Goal: Task Accomplishment & Management: Use online tool/utility

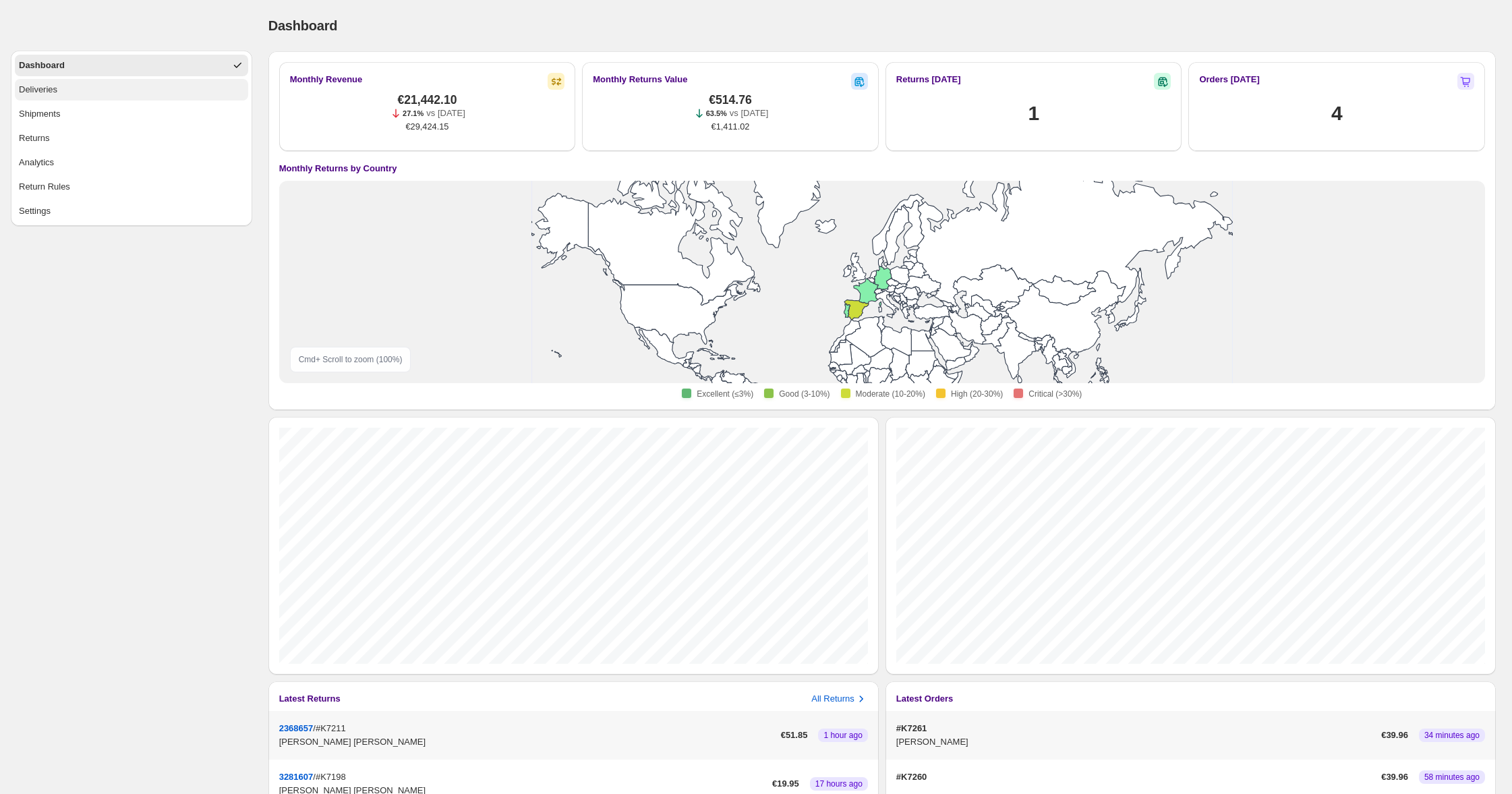
click at [154, 91] on button "Deliveries" at bounding box center [131, 90] width 234 height 21
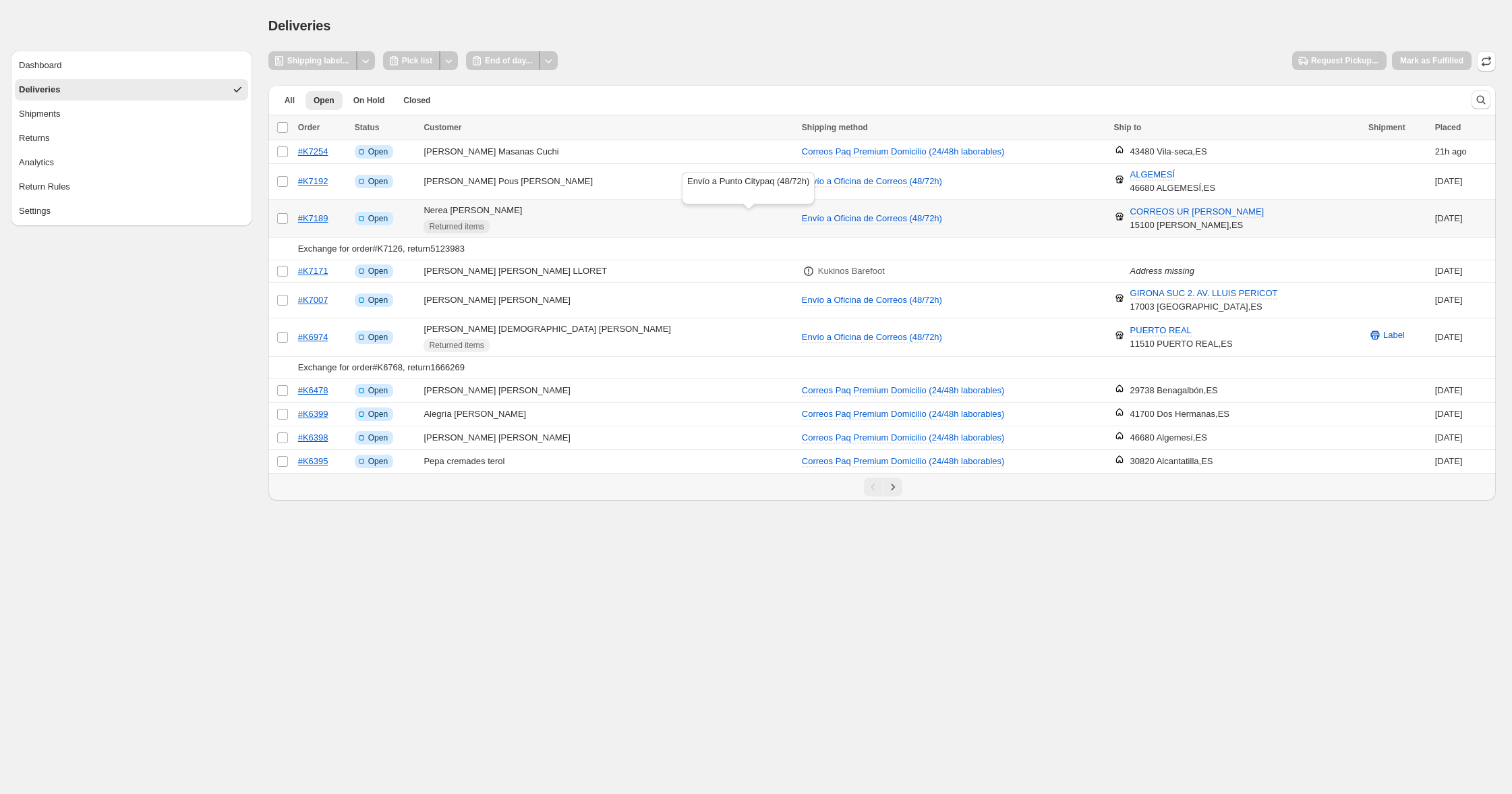
click at [744, 192] on div "Envío a Punto Citypaq (48/72h)" at bounding box center [749, 191] width 139 height 43
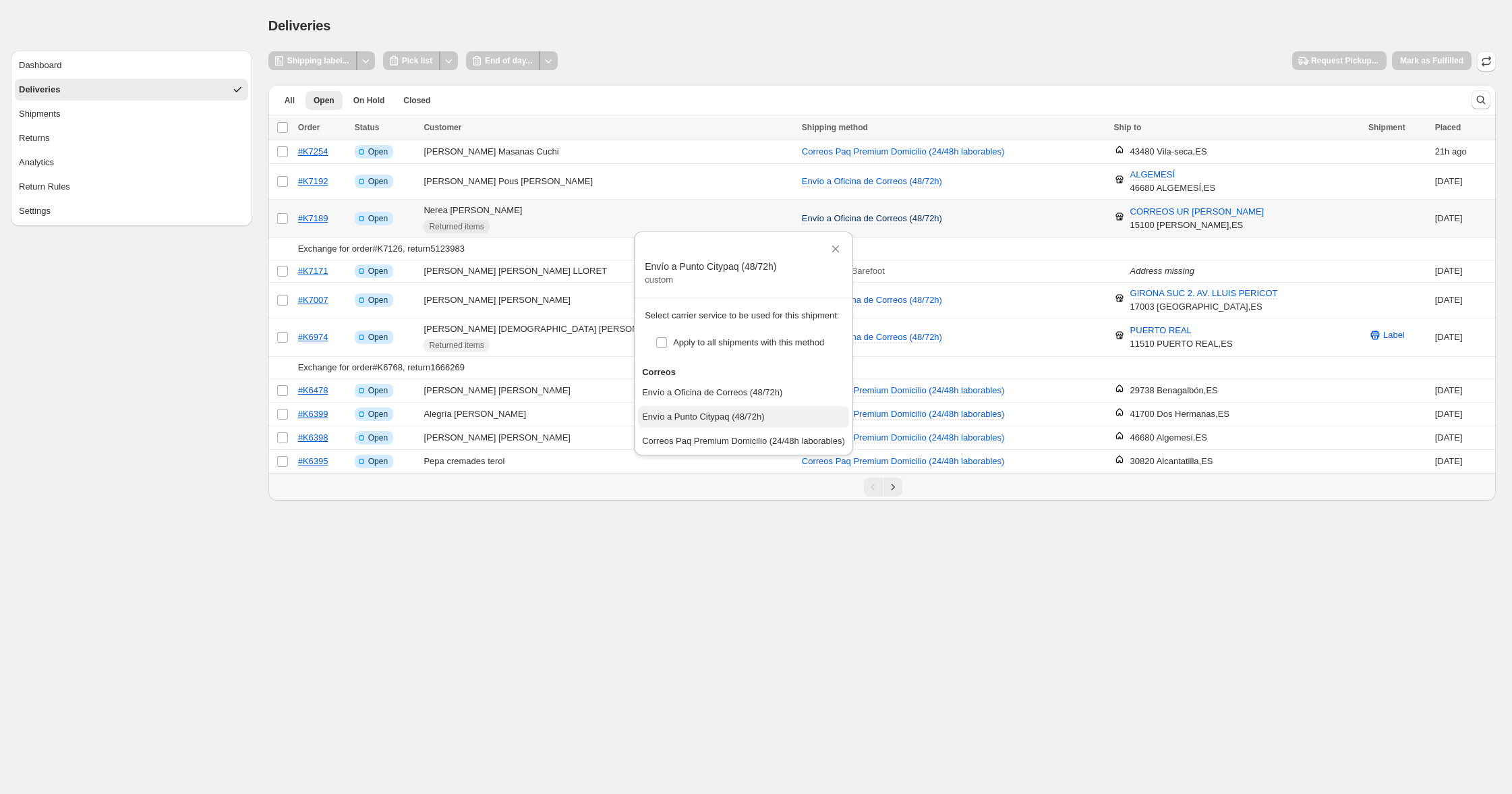
click at [726, 406] on button "Envío a Punto Citypaq (48/72h)" at bounding box center [744, 417] width 211 height 21
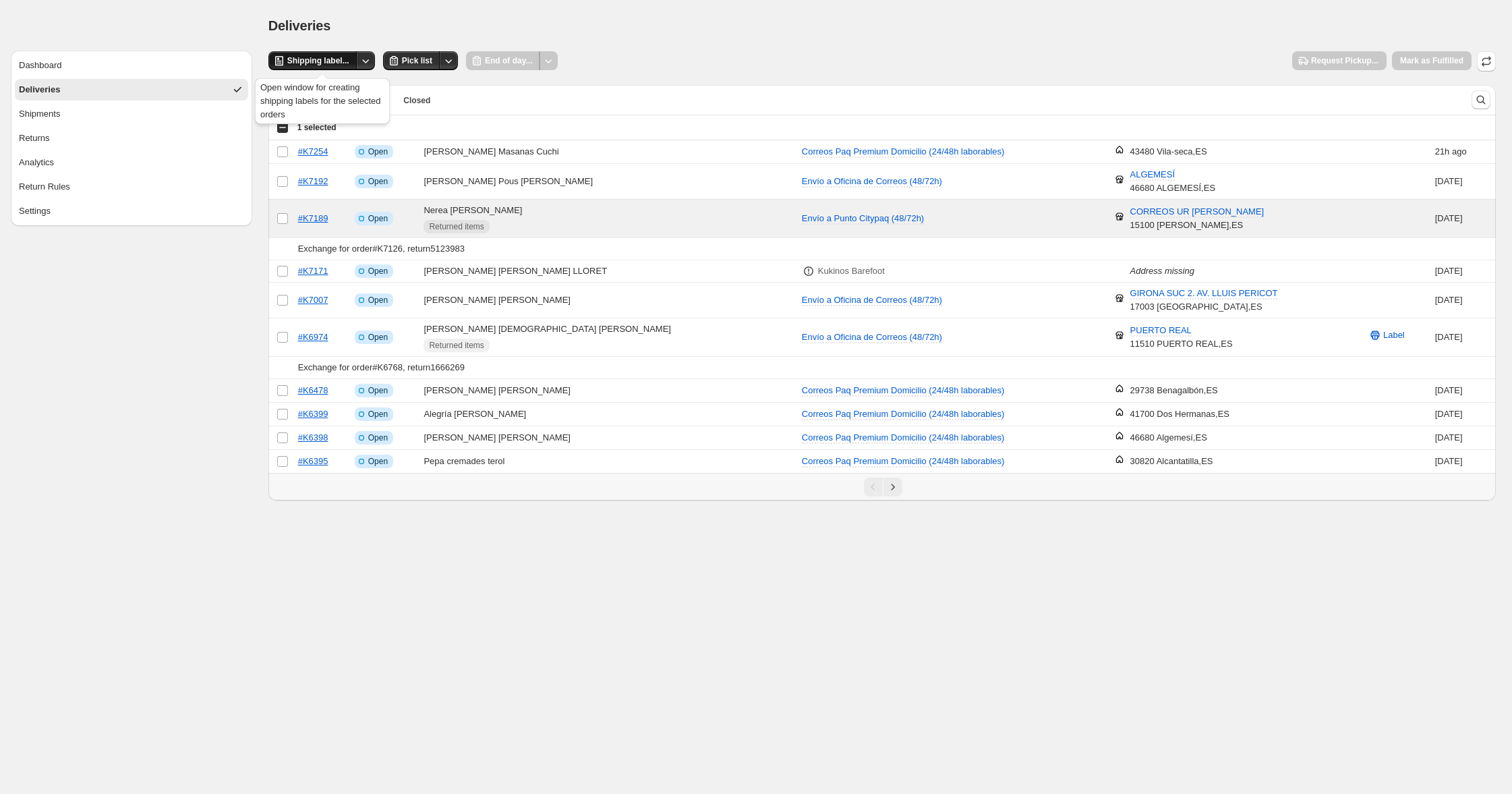
click at [329, 64] on span "Shipping label..." at bounding box center [318, 60] width 62 height 11
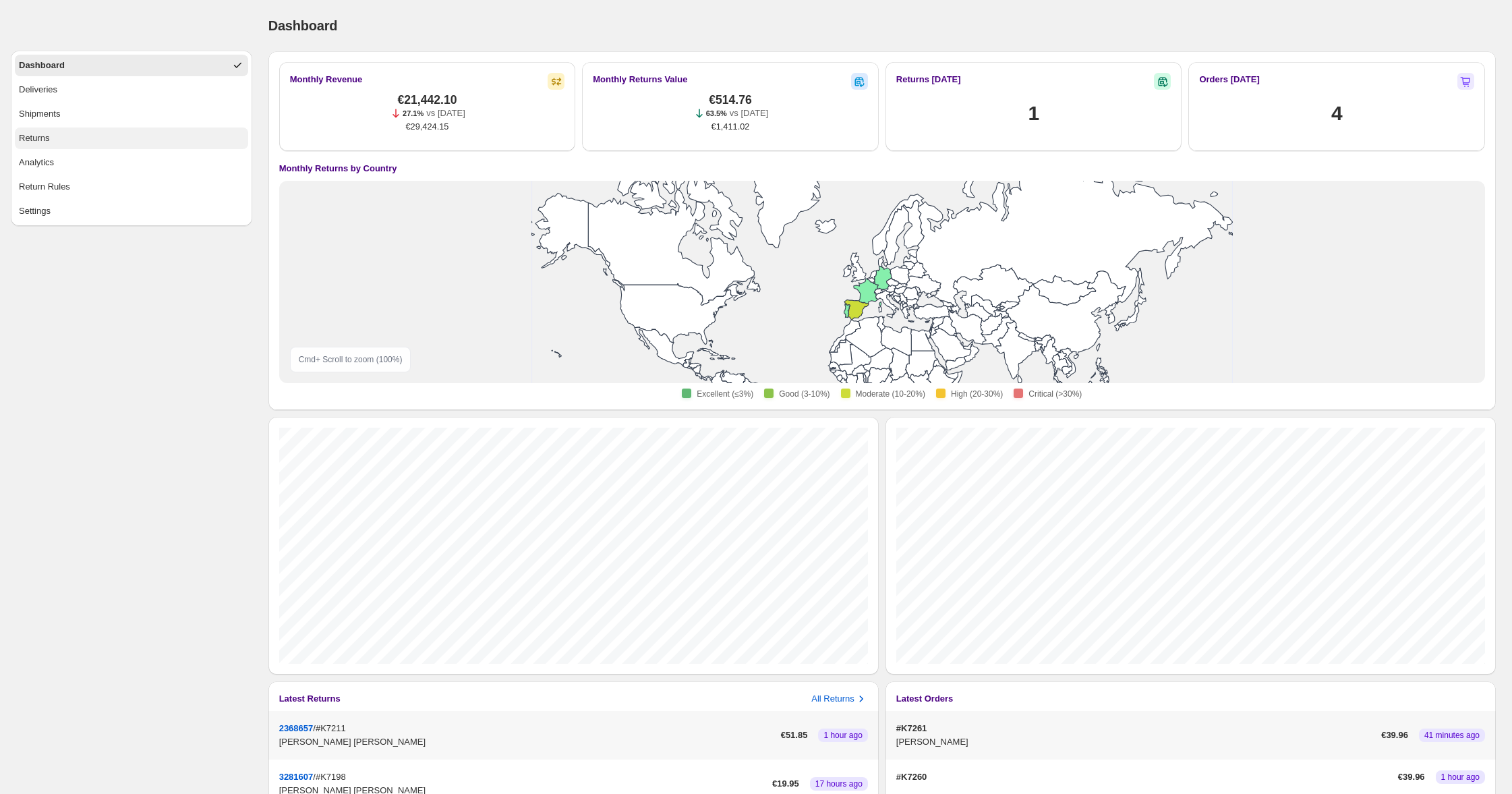
click at [141, 141] on button "Returns" at bounding box center [131, 138] width 234 height 21
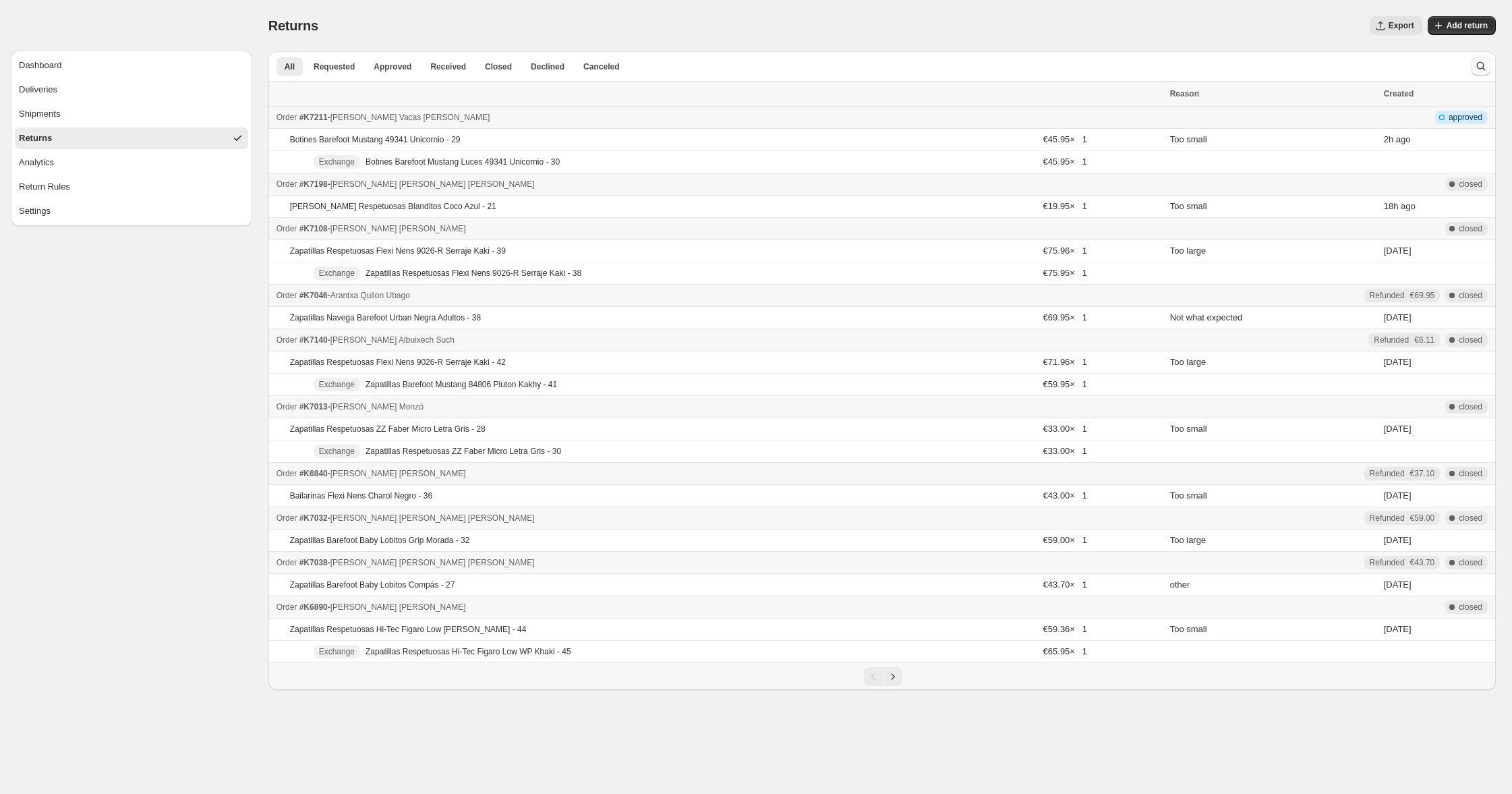
click at [1478, 69] on icon "Search and filter results" at bounding box center [1481, 66] width 9 height 9
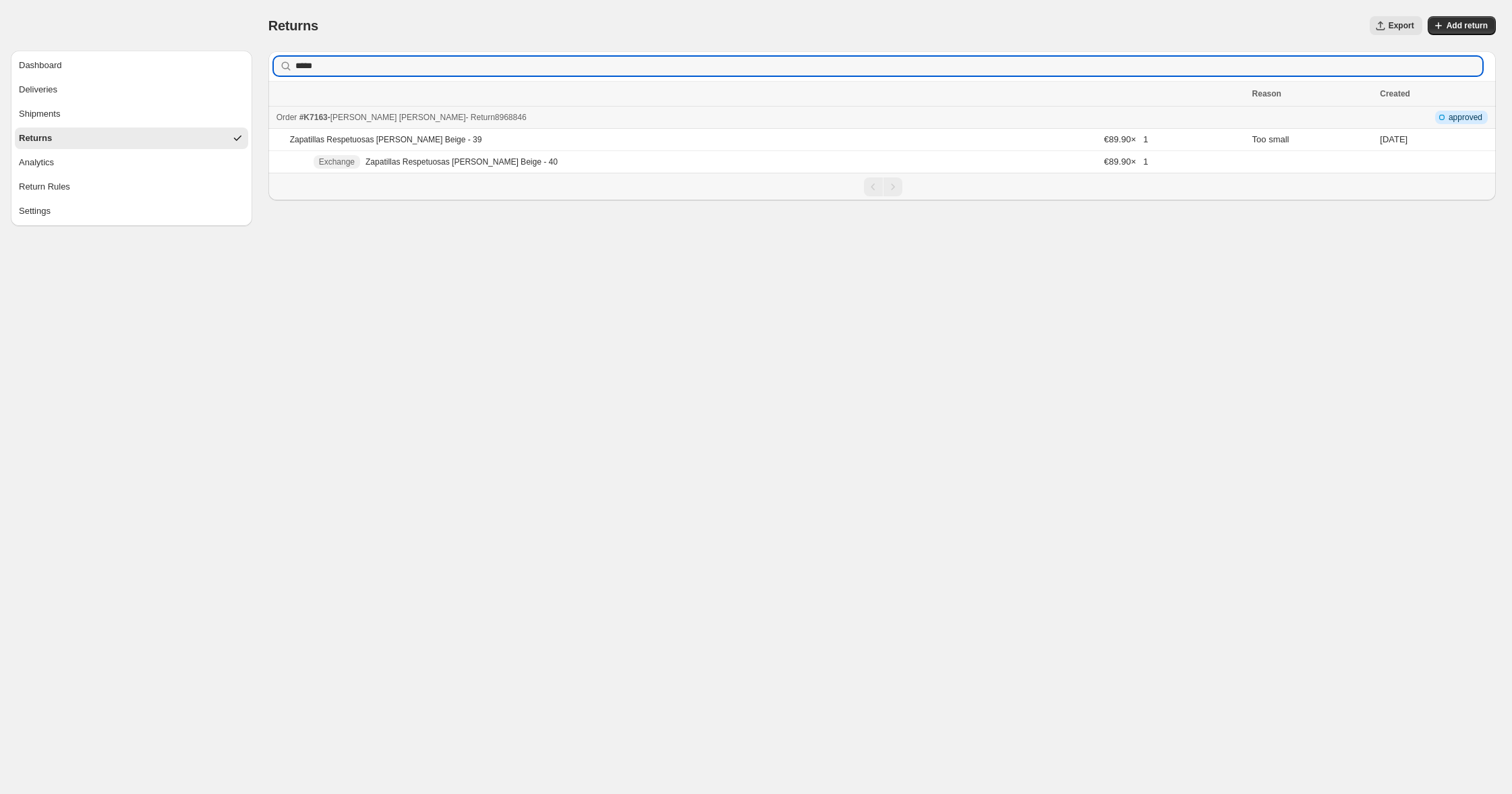
type input "*****"
click at [347, 119] on span "[PERSON_NAME] [PERSON_NAME]" at bounding box center [398, 116] width 135 height 9
